Goal: Task Accomplishment & Management: Use online tool/utility

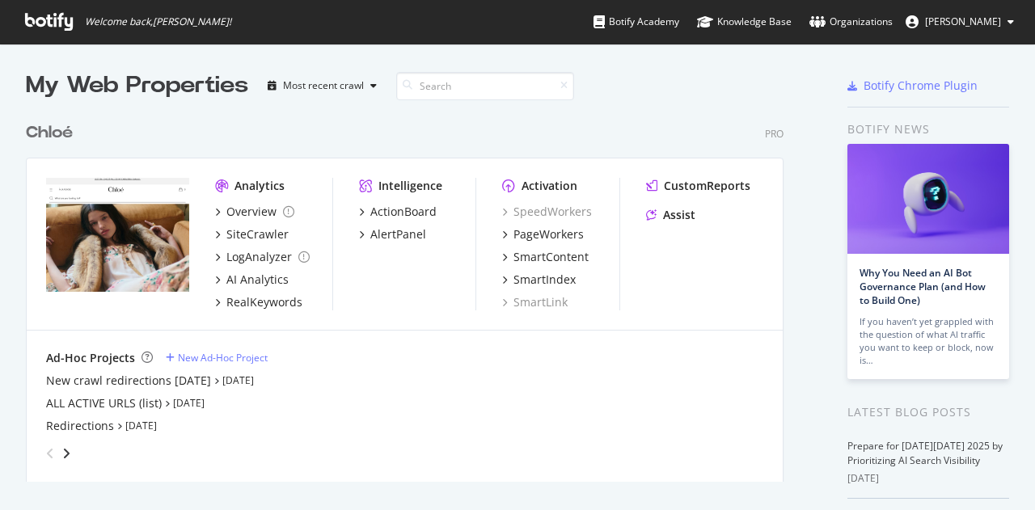
scroll to position [498, 1010]
click at [559, 227] on div "PageWorkers" at bounding box center [549, 235] width 70 height 16
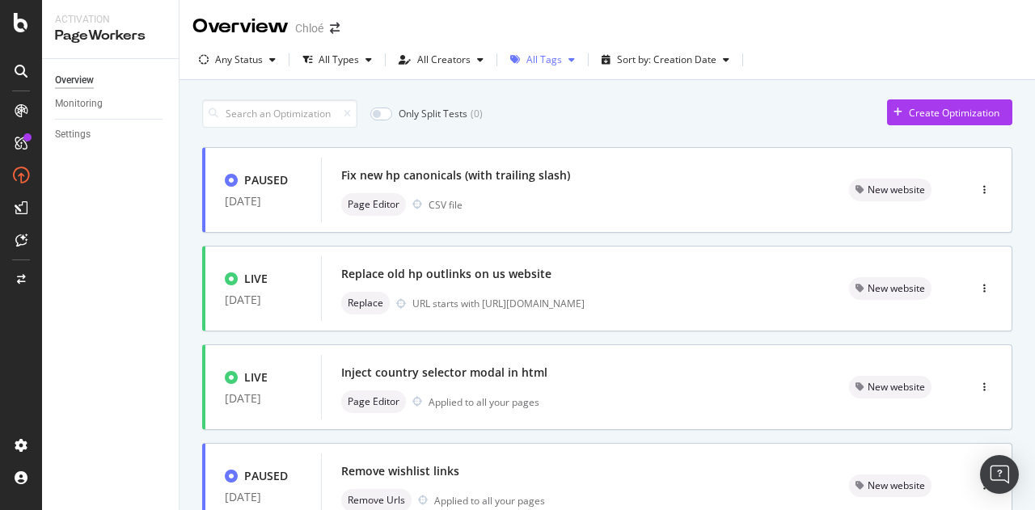
click at [545, 58] on div "All Tags" at bounding box center [545, 60] width 36 height 10
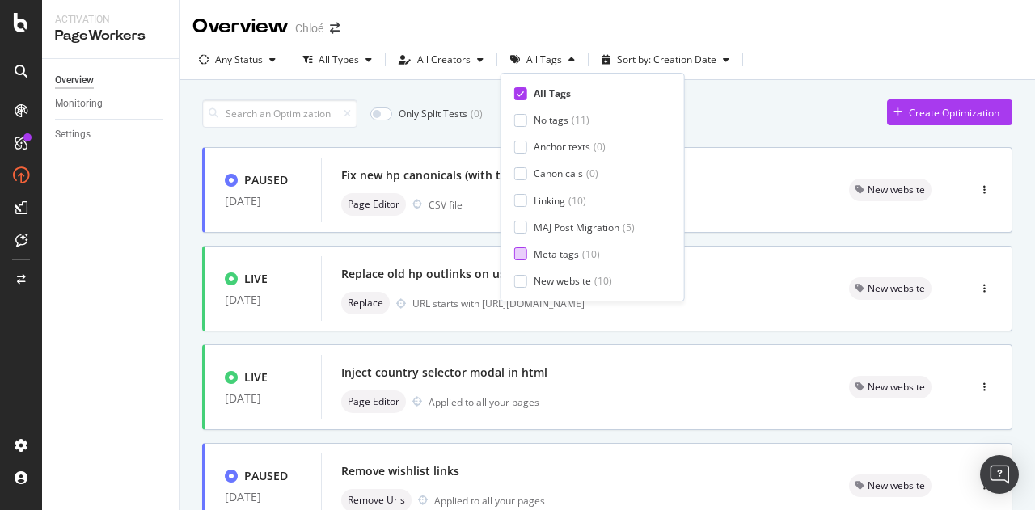
click at [568, 249] on div "Meta tags" at bounding box center [556, 255] width 45 height 14
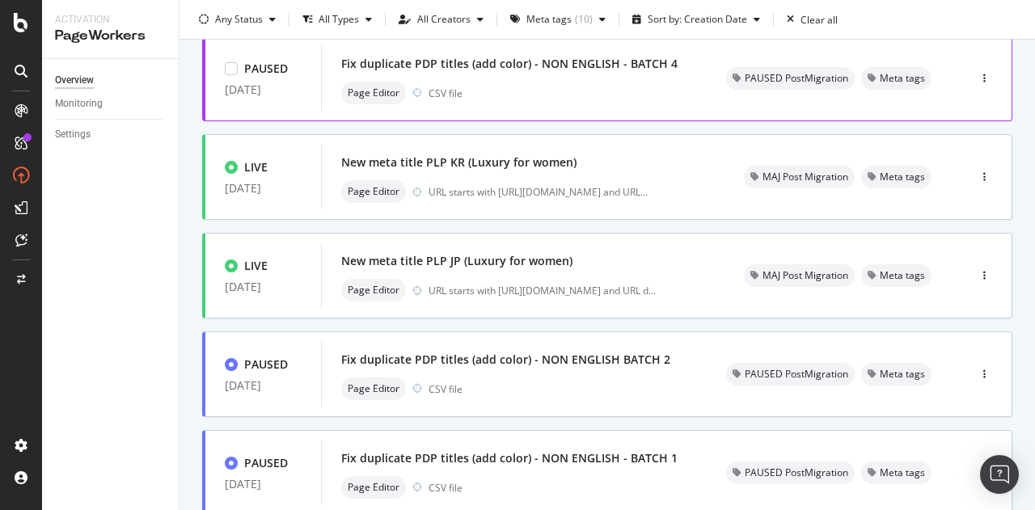
scroll to position [324, 0]
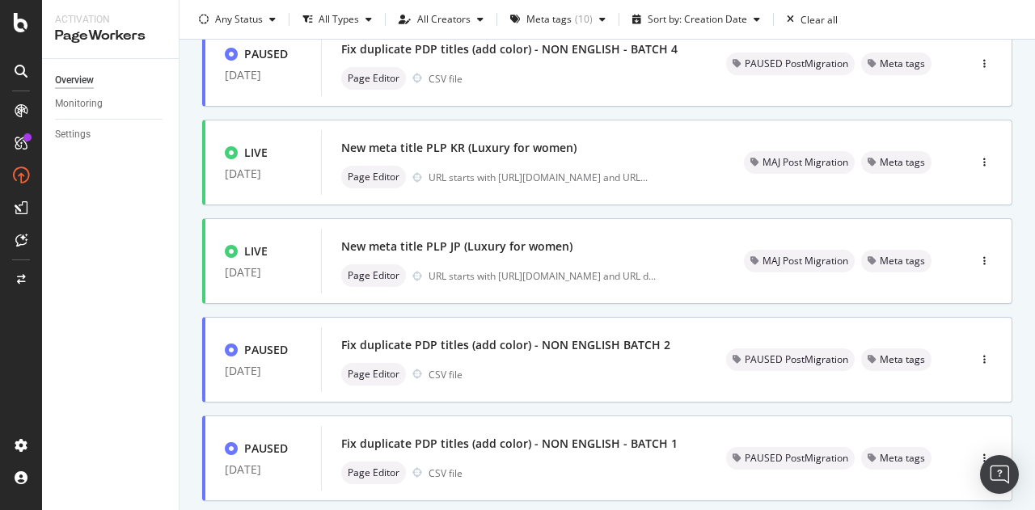
drag, startPoint x: 470, startPoint y: 142, endPoint x: 411, endPoint y: 117, distance: 63.8
click at [411, 117] on div "PAUSED [DATE] HP meta desc Page Editor CSV file PAUSED PostMigration Meta tags …" at bounding box center [607, 335] width 811 height 1022
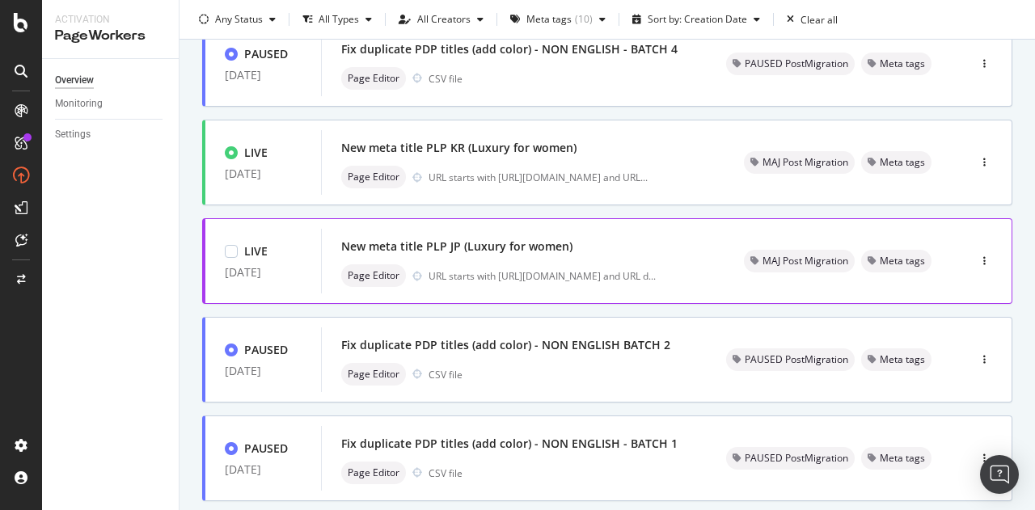
click at [503, 245] on div "New meta title PLP JP (Luxury for women)" at bounding box center [456, 247] width 231 height 16
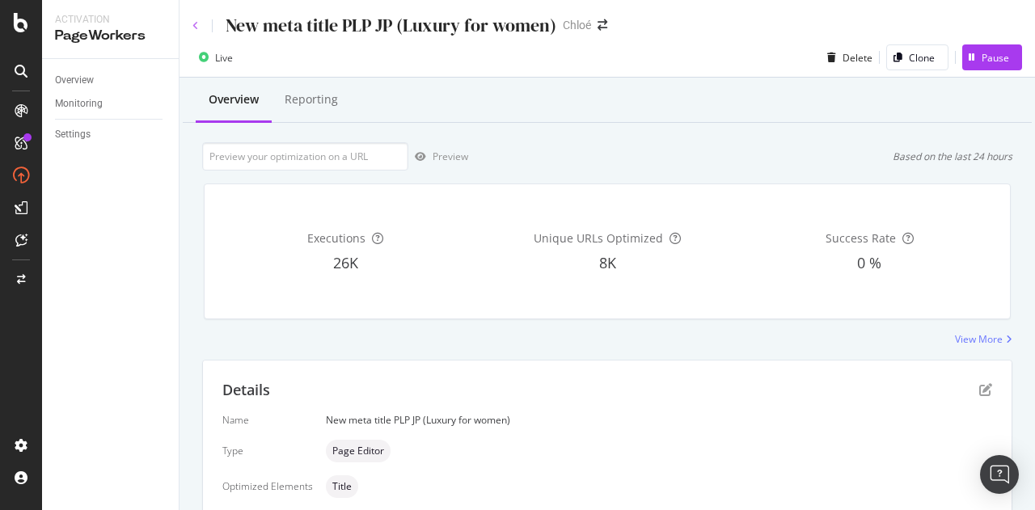
click at [196, 28] on icon at bounding box center [196, 26] width 6 height 10
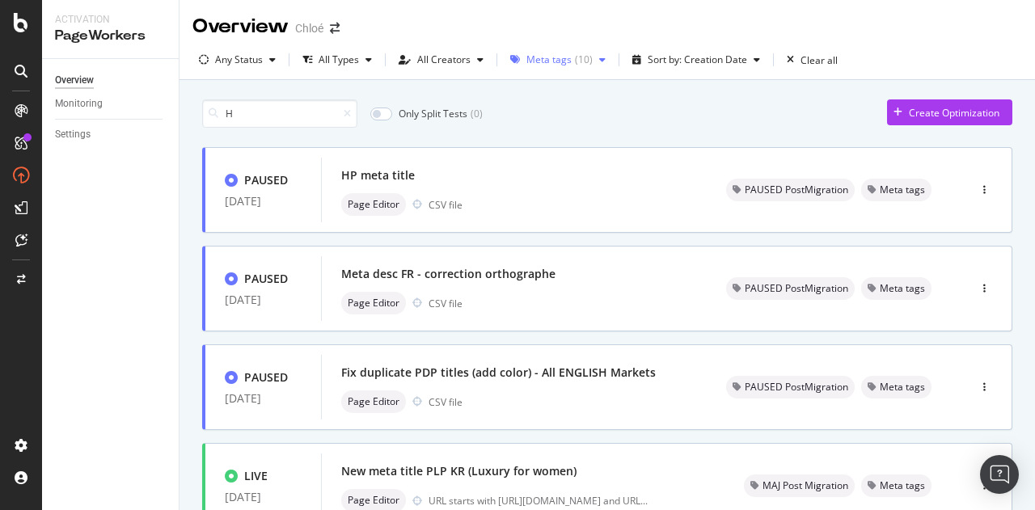
click at [561, 64] on div "Meta tags" at bounding box center [549, 60] width 45 height 10
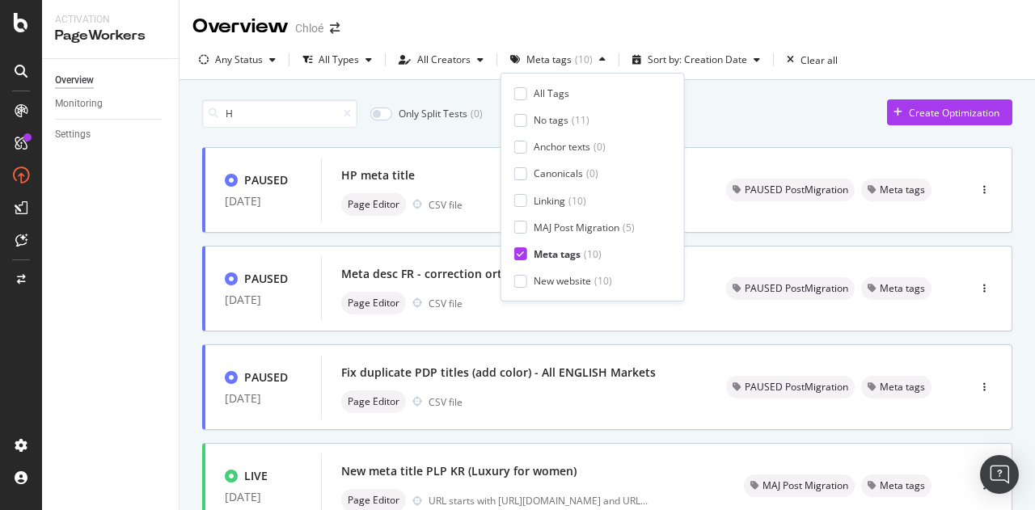
click at [540, 107] on div "All Tags No tags ( 11 ) Anchor texts ( 0 ) Canonicals ( 0 ) Linking ( 10 ) MAJ …" at bounding box center [593, 187] width 157 height 201
click at [544, 98] on div "All Tags" at bounding box center [552, 94] width 36 height 14
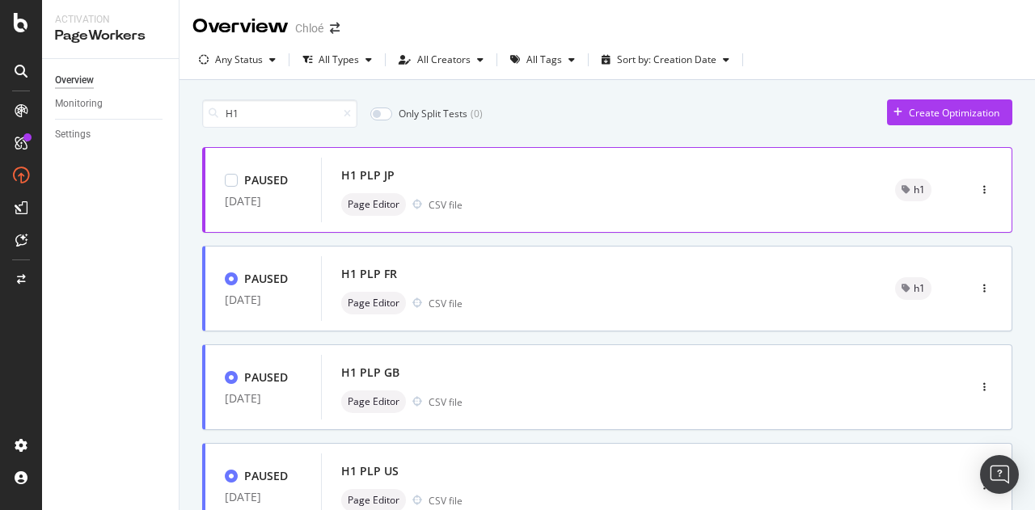
click at [362, 169] on div "H1 PLP JP" at bounding box center [367, 175] width 53 height 16
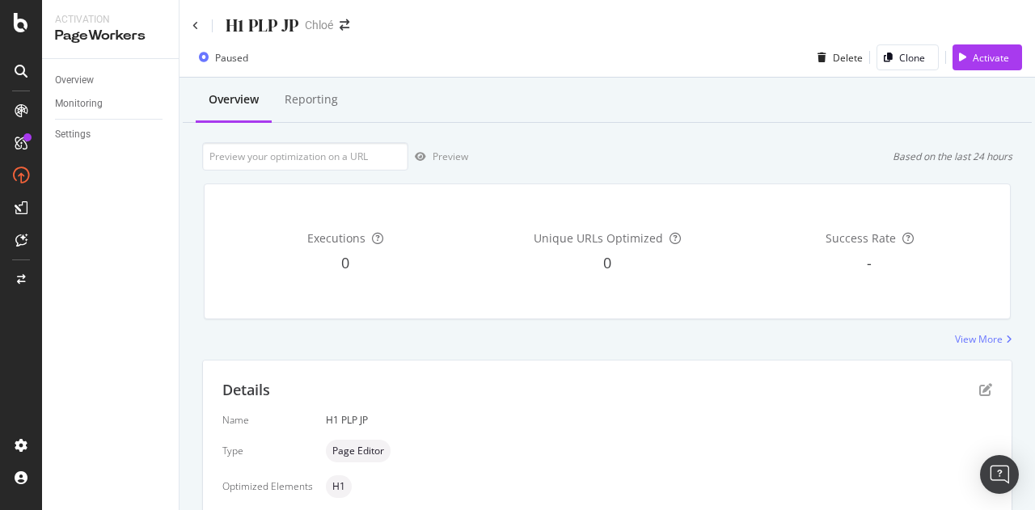
click at [190, 23] on div "H1 PLP JP Chloé" at bounding box center [608, 19] width 856 height 38
click at [194, 27] on icon at bounding box center [196, 26] width 6 height 10
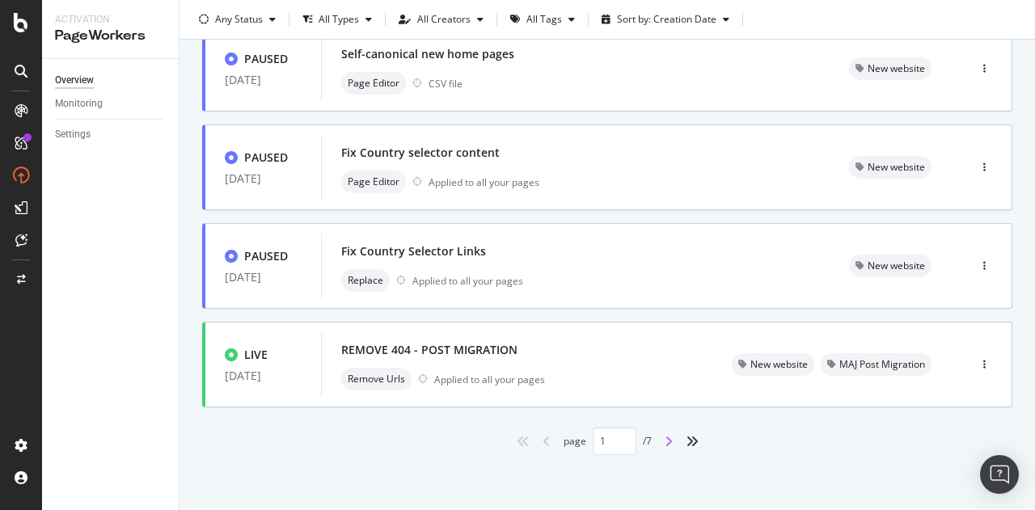
click at [665, 444] on icon "angle-right" at bounding box center [669, 441] width 8 height 13
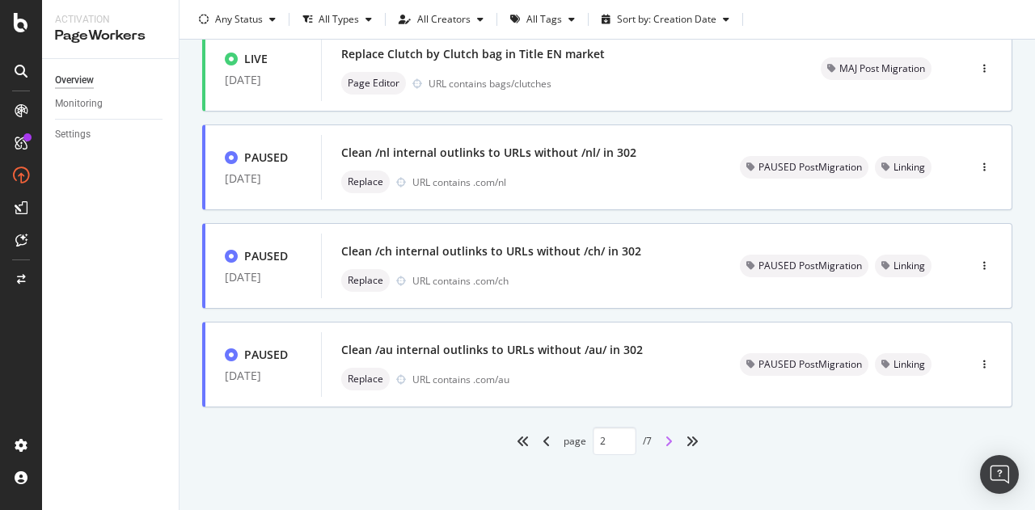
type input "2"
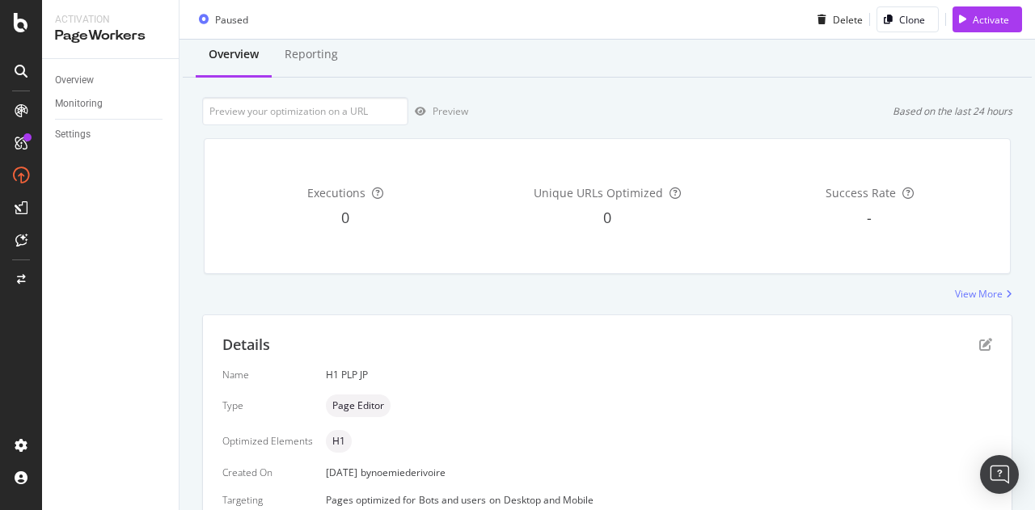
scroll to position [81, 0]
